Goal: Check status: Check status

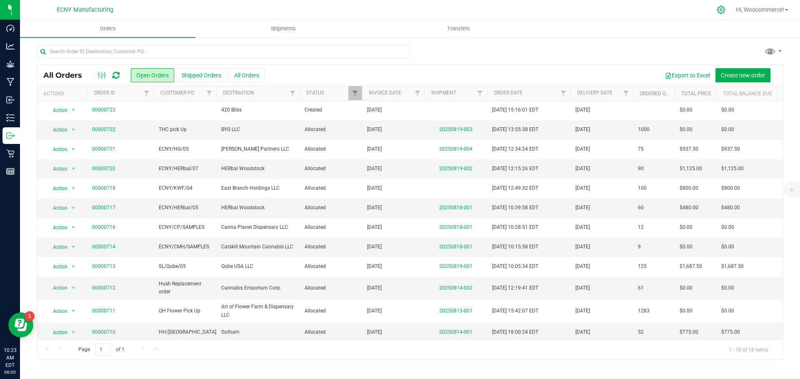
click at [720, 10] on icon at bounding box center [720, 9] width 9 height 9
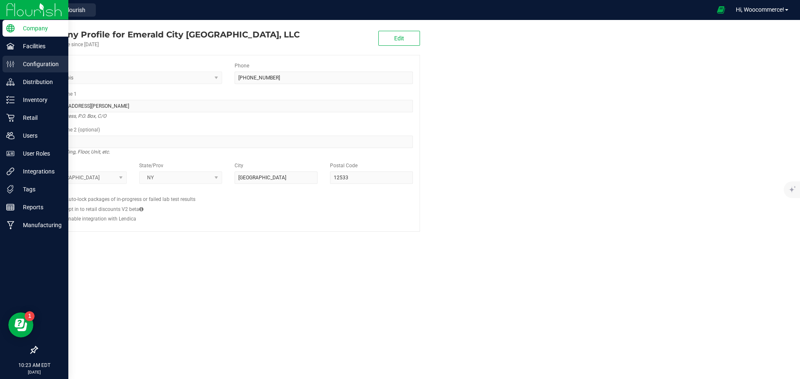
click at [25, 59] on div "Configuration" at bounding box center [35, 64] width 66 height 17
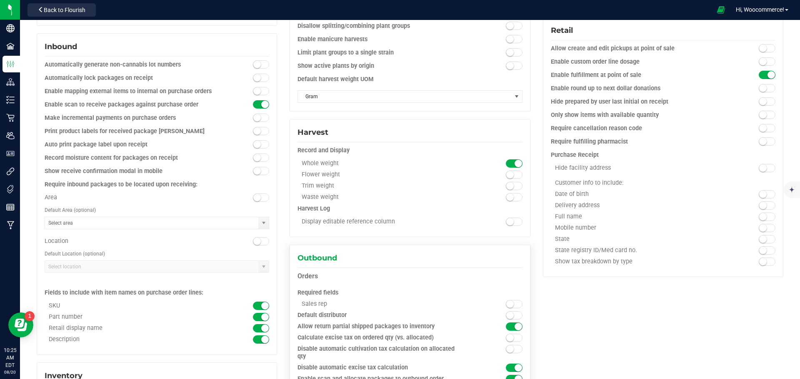
scroll to position [291, 0]
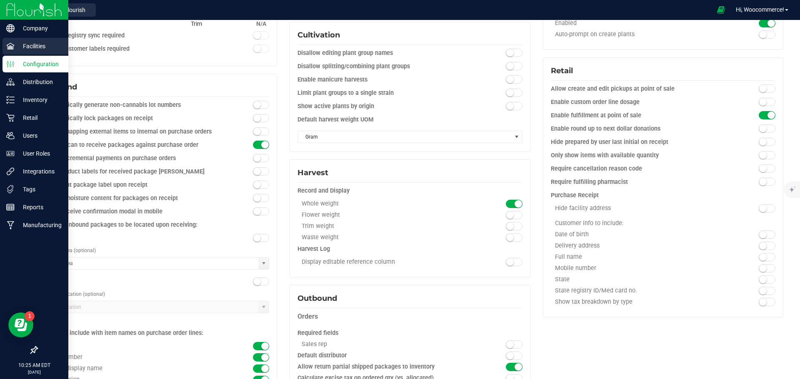
click at [30, 45] on p "Facilities" at bounding box center [40, 46] width 50 height 10
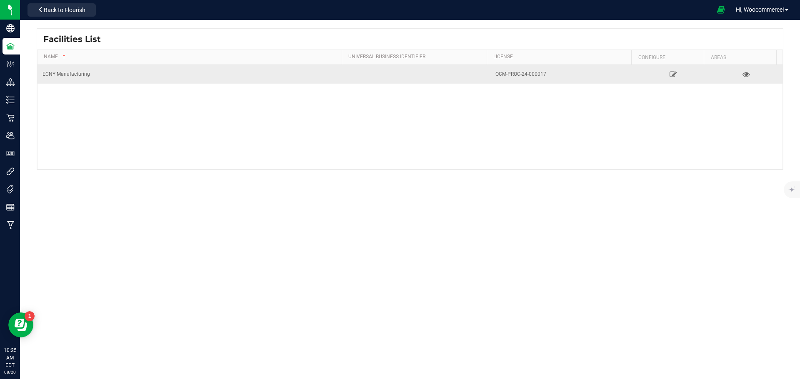
click at [125, 74] on div "ECNY Manufacturing" at bounding box center [190, 74] width 297 height 8
click at [669, 75] on icon at bounding box center [673, 74] width 8 height 6
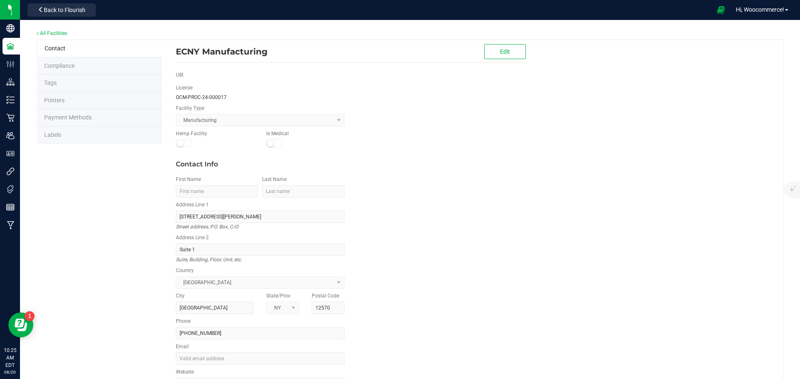
click at [62, 102] on span "Printers" at bounding box center [54, 100] width 20 height 7
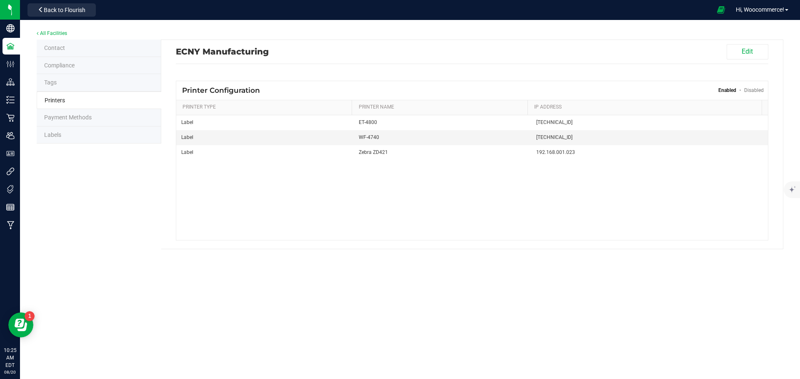
click at [72, 67] on span "Compliance" at bounding box center [59, 65] width 30 height 7
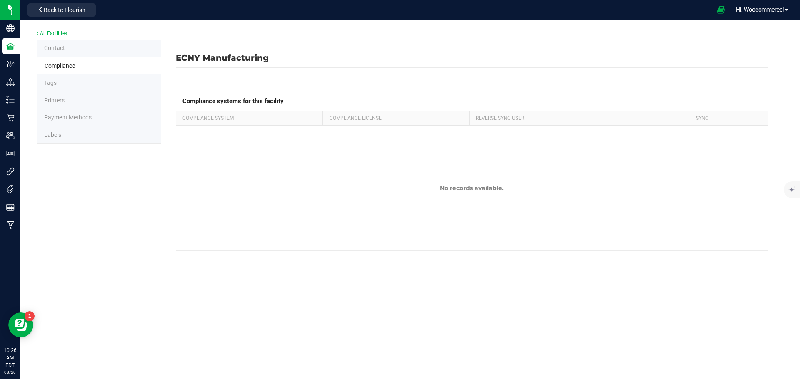
click at [65, 84] on li "Tags" at bounding box center [99, 83] width 125 height 17
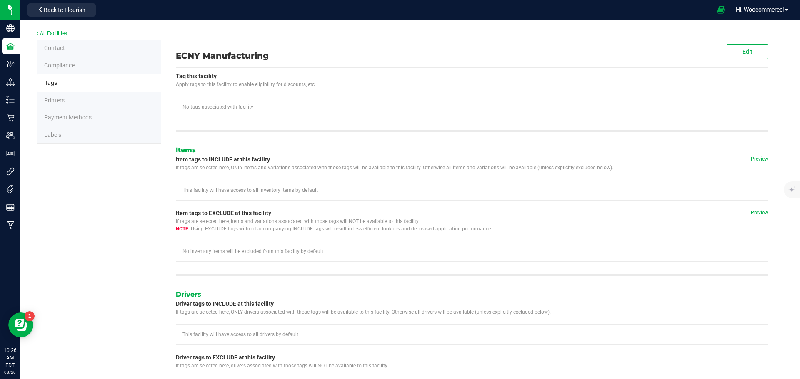
click at [56, 99] on span "Printers" at bounding box center [54, 100] width 20 height 7
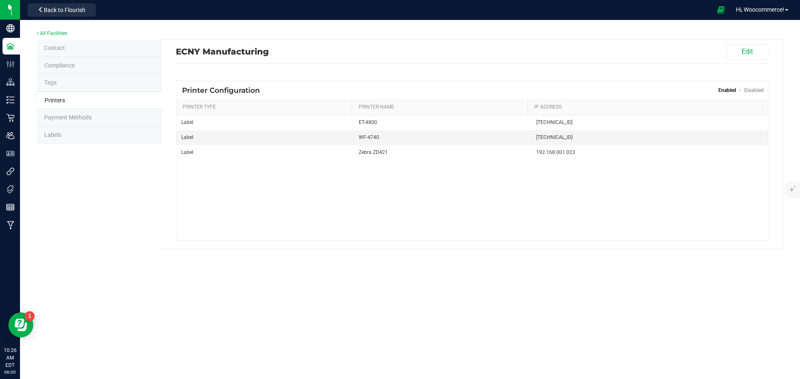
click at [66, 120] on span "Payment Methods" at bounding box center [67, 117] width 47 height 7
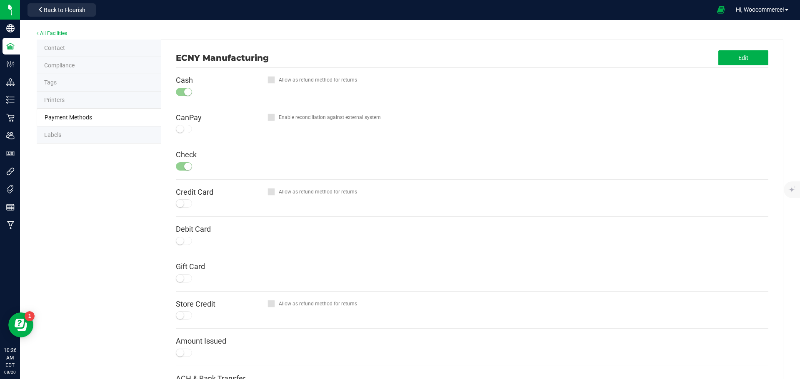
click at [70, 136] on li "Labels" at bounding box center [99, 135] width 125 height 17
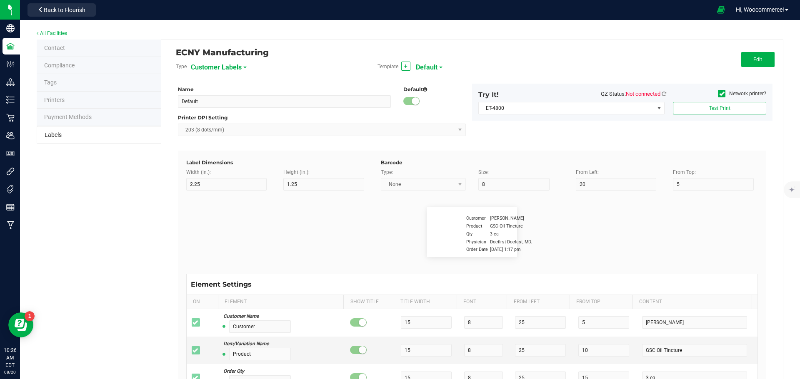
click at [224, 70] on span "Customer Labels" at bounding box center [216, 67] width 51 height 14
click at [61, 49] on span "Contact" at bounding box center [54, 48] width 21 height 7
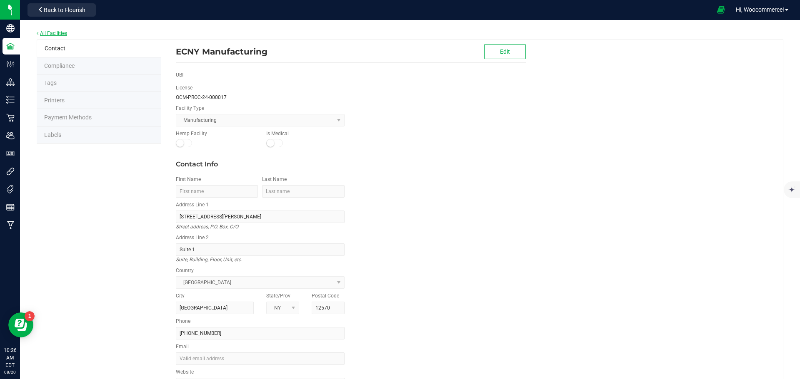
click at [51, 35] on link "All Facilities" at bounding box center [52, 33] width 30 height 6
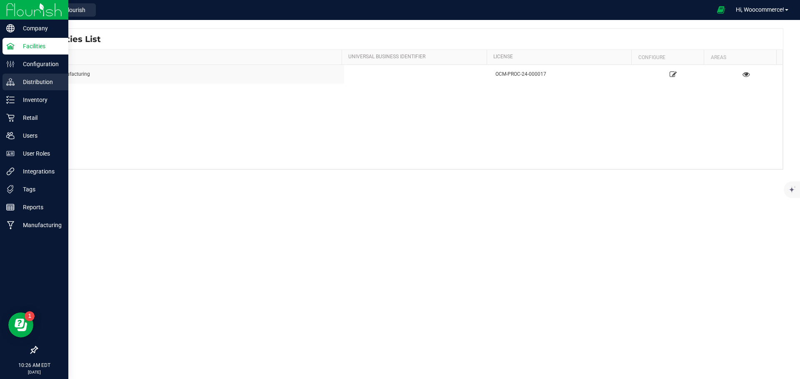
click at [25, 86] on p "Distribution" at bounding box center [40, 82] width 50 height 10
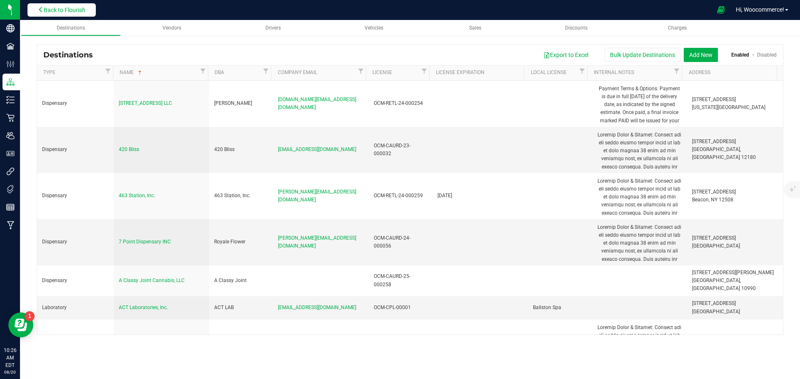
click at [74, 16] on button "Back to Flourish" at bounding box center [61, 9] width 68 height 13
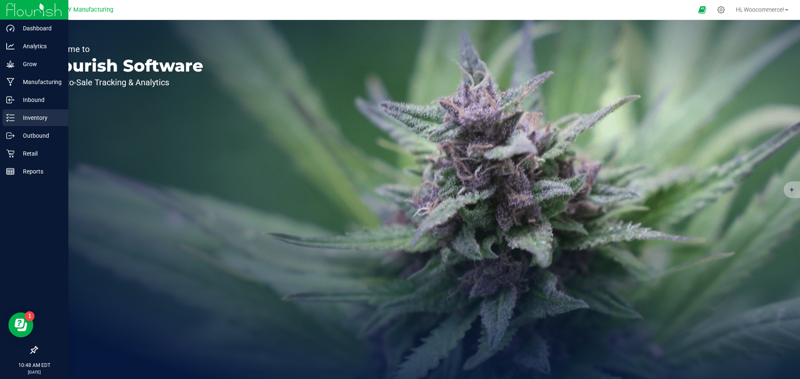
click at [12, 115] on line at bounding box center [12, 115] width 5 height 0
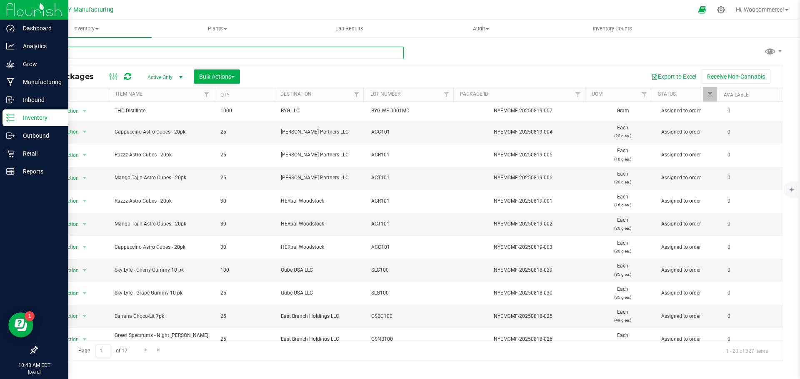
click at [101, 52] on input "text" at bounding box center [220, 53] width 367 height 12
type input "banana"
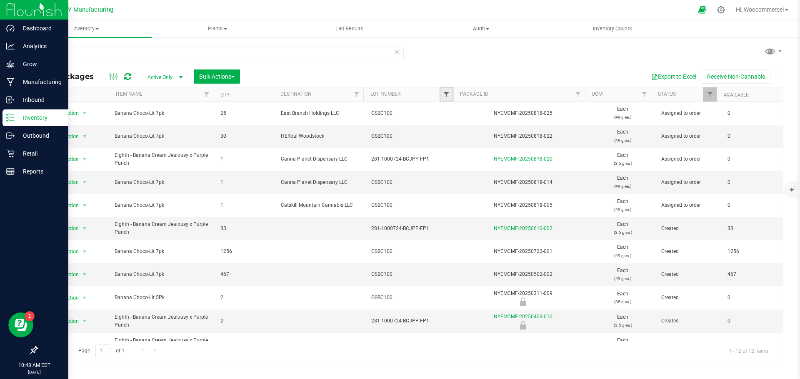
click at [444, 93] on span "Filter" at bounding box center [446, 94] width 7 height 7
type input "gsbc"
click at [462, 130] on span "GSBC100" at bounding box center [468, 132] width 22 height 5
click at [453, 130] on input "GSBC100" at bounding box center [450, 132] width 5 height 5
checkbox input "true"
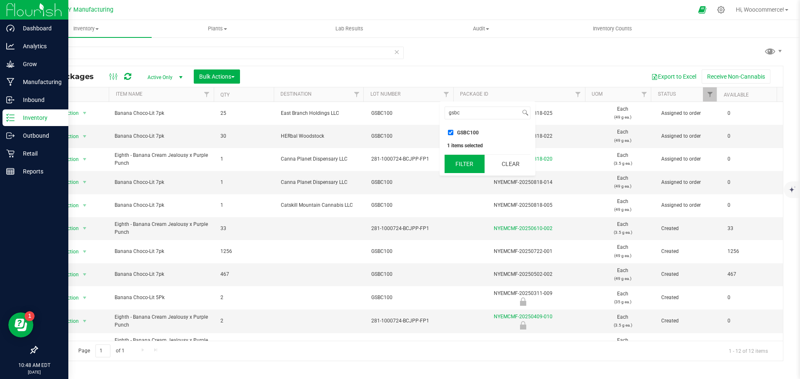
click at [461, 157] on button "Filter" at bounding box center [464, 164] width 40 height 18
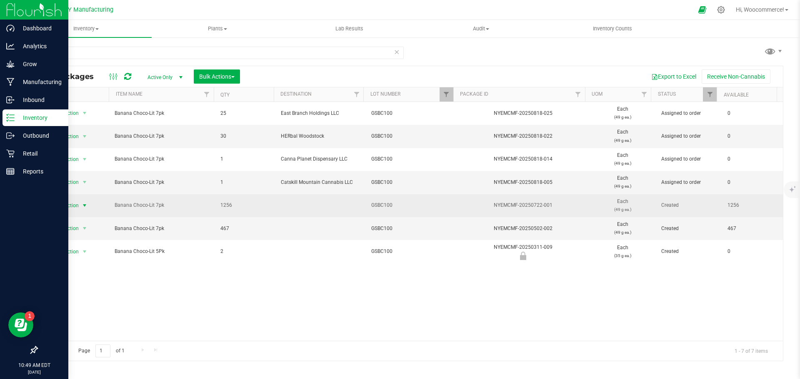
click at [70, 208] on span "Action" at bounding box center [68, 206] width 22 height 12
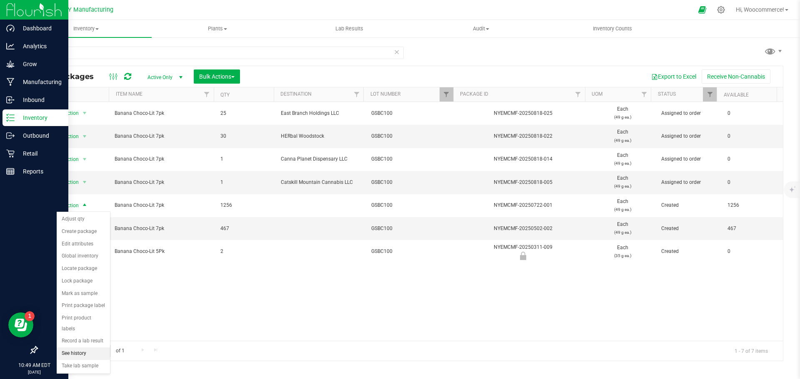
click at [73, 348] on li "See history" at bounding box center [83, 354] width 53 height 12
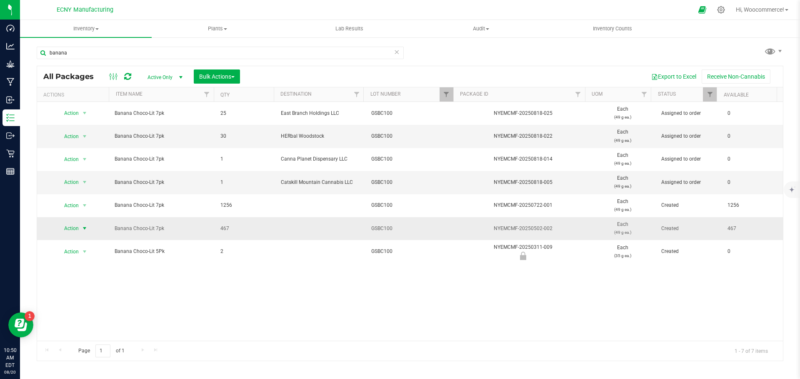
click at [72, 229] on span "Action" at bounding box center [68, 229] width 22 height 12
click at [64, 207] on li "See history" at bounding box center [83, 213] width 53 height 12
click at [63, 229] on span "Action" at bounding box center [68, 229] width 22 height 12
click at [61, 207] on li "See history" at bounding box center [83, 213] width 53 height 12
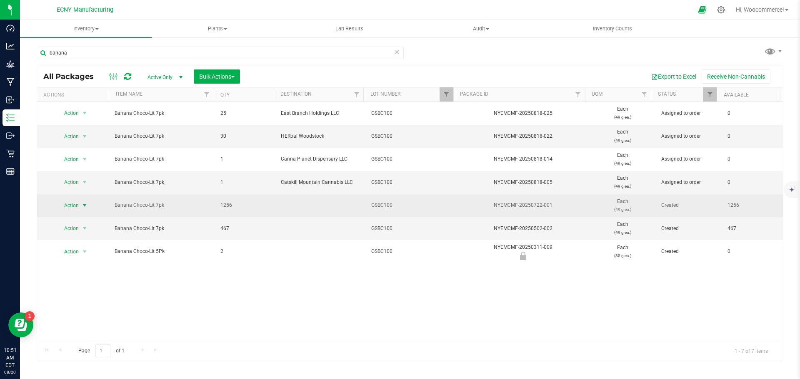
click at [77, 207] on span "Action" at bounding box center [68, 206] width 22 height 12
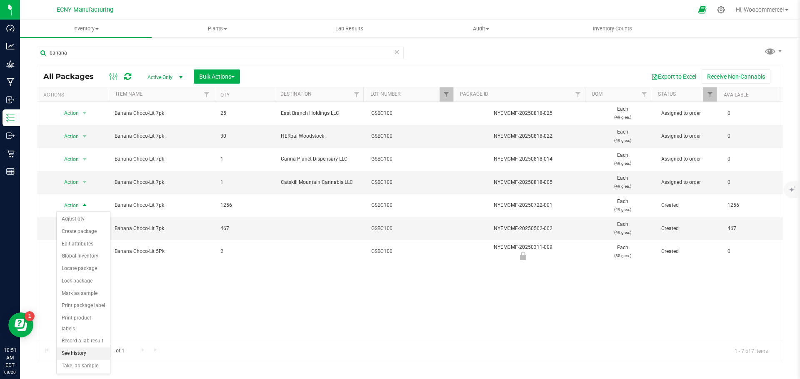
click at [80, 348] on li "See history" at bounding box center [83, 354] width 53 height 12
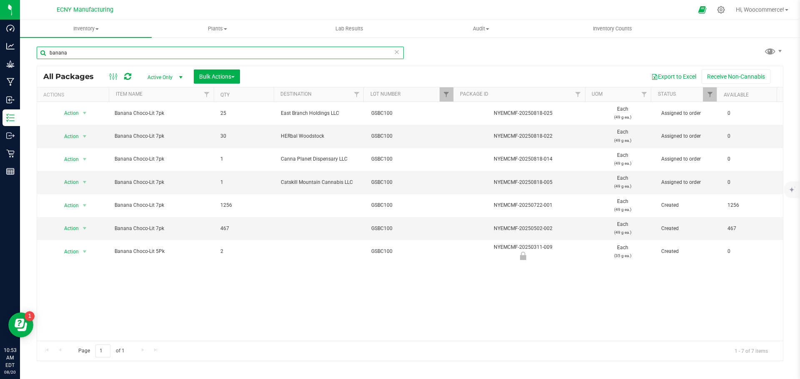
drag, startPoint x: 102, startPoint y: 48, endPoint x: 20, endPoint y: 61, distance: 82.6
click at [20, 61] on div "banana All Packages Active Only Active Only Lab Samples Locked All Bulk Actions…" at bounding box center [410, 164] width 780 height 254
type input "raspberry choco-lit"
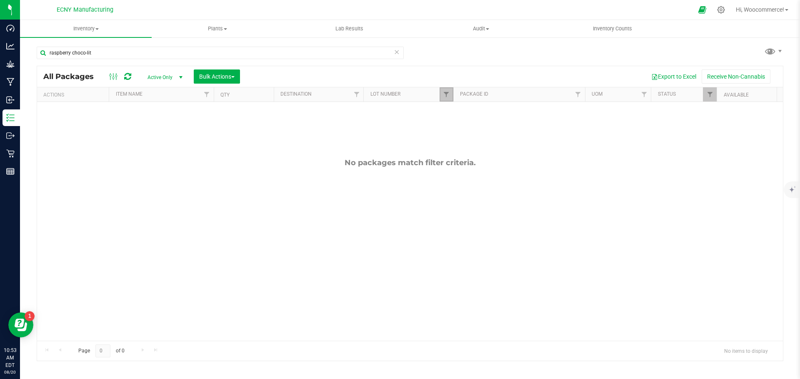
click at [444, 100] on link "Filter" at bounding box center [446, 94] width 14 height 14
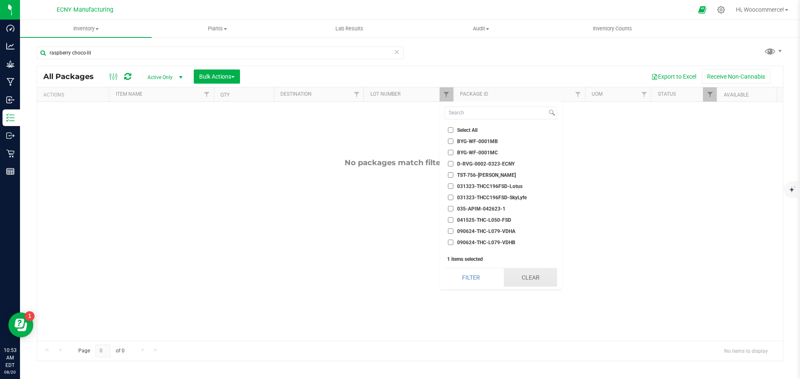
click at [513, 284] on button "Clear" at bounding box center [530, 278] width 53 height 18
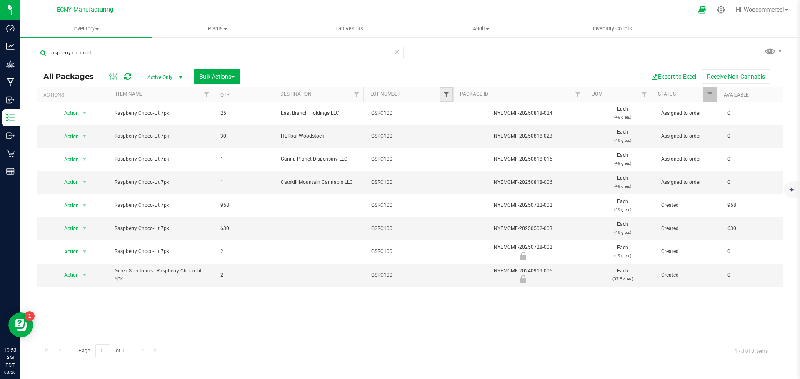
click at [447, 93] on span "Filter" at bounding box center [446, 94] width 7 height 7
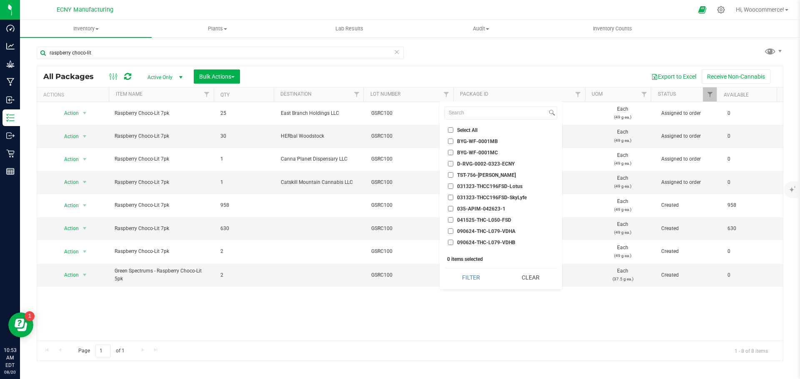
click at [273, 342] on div "Page 1 of 1 1 - 8 of 8 items" at bounding box center [409, 351] width 745 height 20
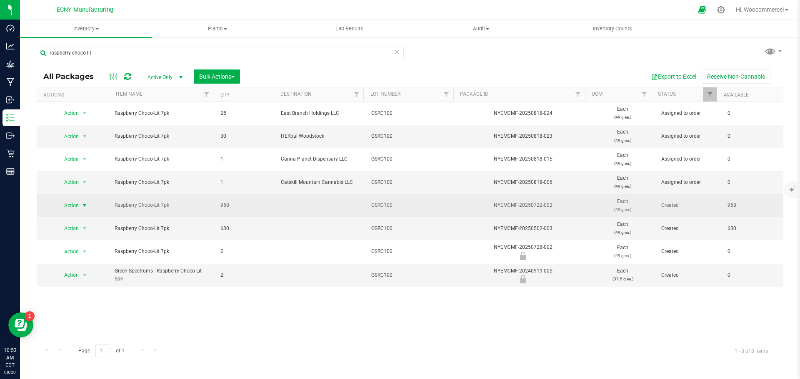
click at [71, 204] on span "Action" at bounding box center [68, 206] width 22 height 12
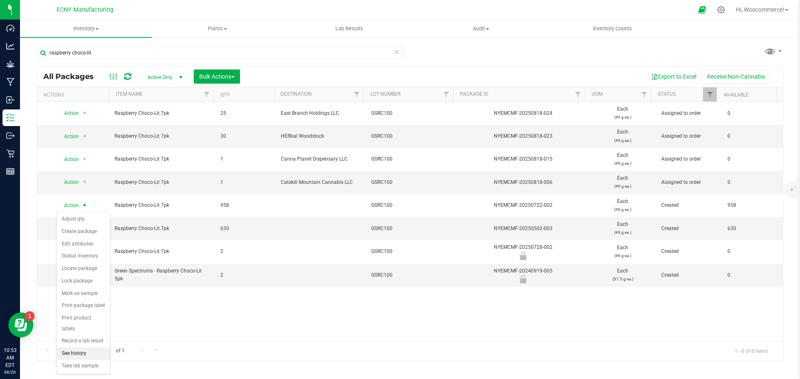
click at [75, 348] on li "See history" at bounding box center [83, 354] width 53 height 12
click at [69, 228] on span "Action" at bounding box center [68, 229] width 22 height 12
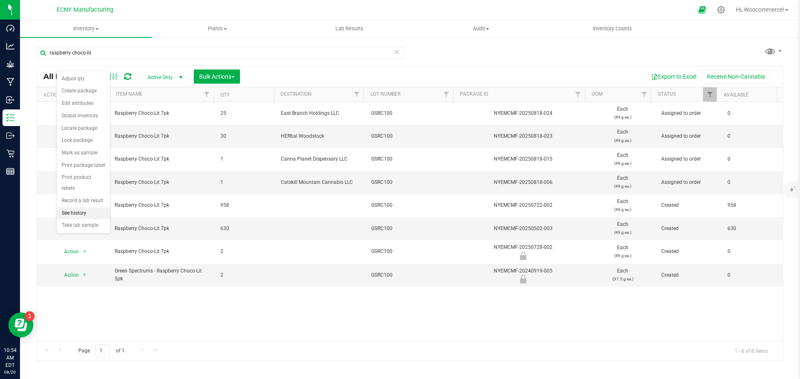
click at [77, 207] on li "See history" at bounding box center [83, 213] width 53 height 12
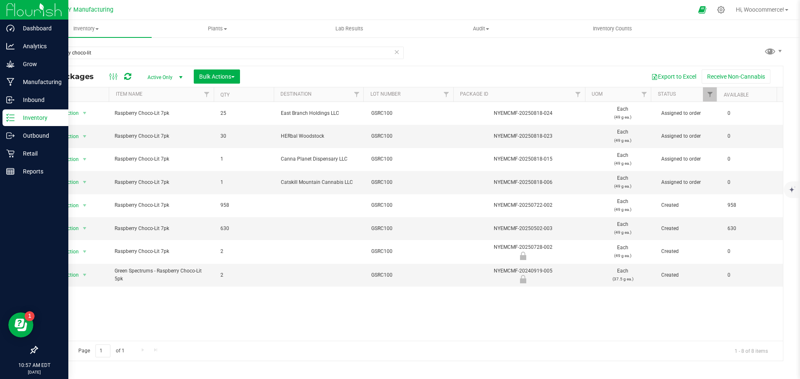
click at [12, 120] on icon at bounding box center [10, 118] width 8 height 8
click at [47, 47] on p "Analytics" at bounding box center [40, 46] width 50 height 10
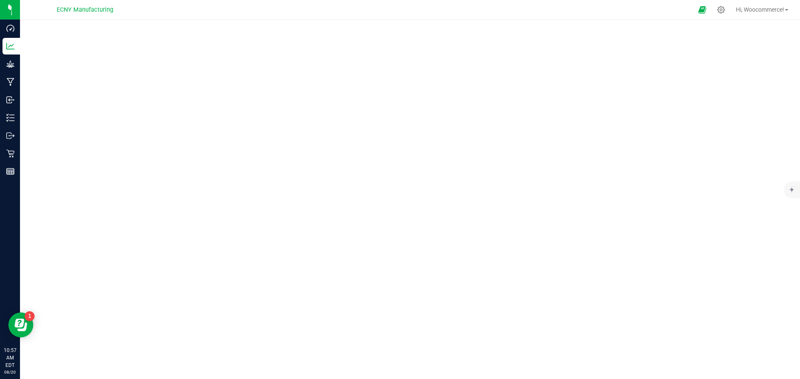
click at [41, 370] on div at bounding box center [410, 197] width 780 height 354
